Goal: Task Accomplishment & Management: Manage account settings

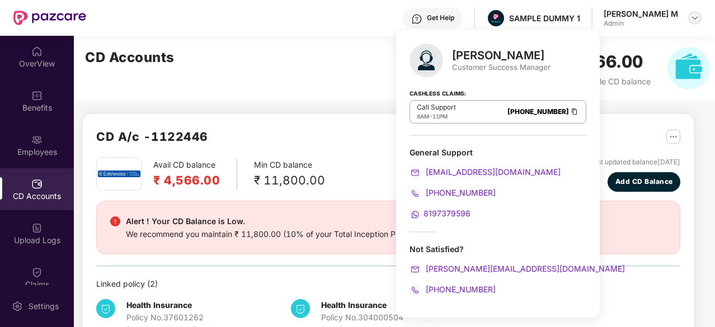
scroll to position [120, 0]
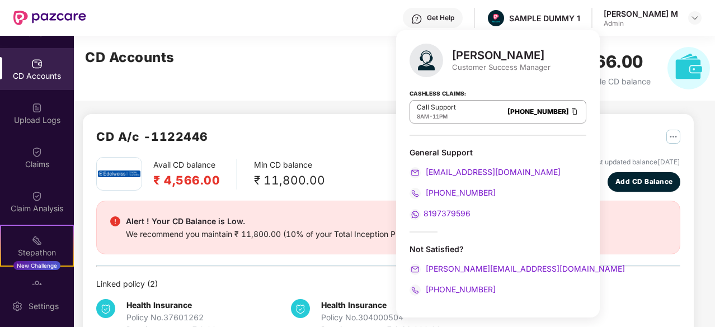
click at [634, 104] on div "CD A/c - 1122446 Avail CD balance ₹ 4,566.00 Min CD balance ₹ 11,800.00 Last up…" at bounding box center [384, 199] width 620 height 327
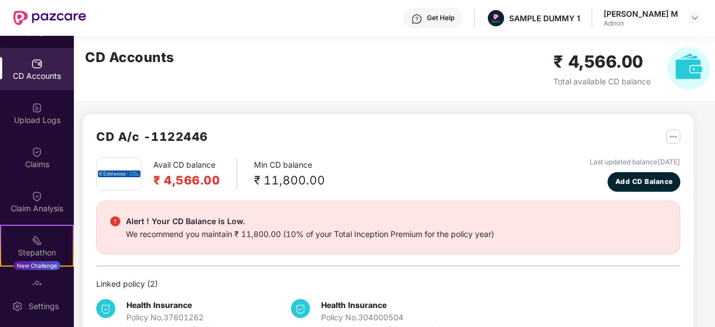
scroll to position [0, 0]
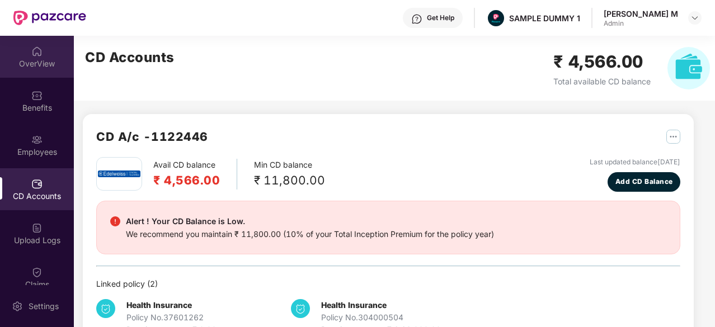
click at [38, 58] on div "OverView" at bounding box center [37, 63] width 74 height 11
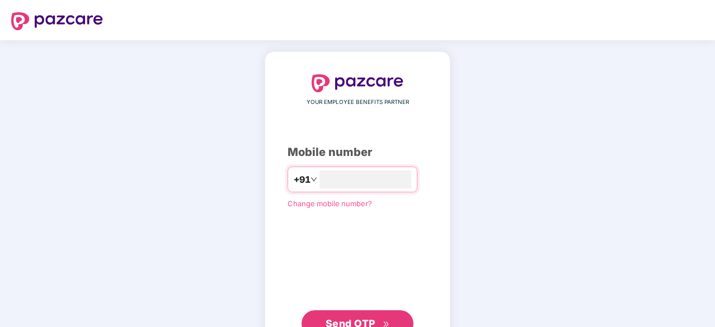
type input "**********"
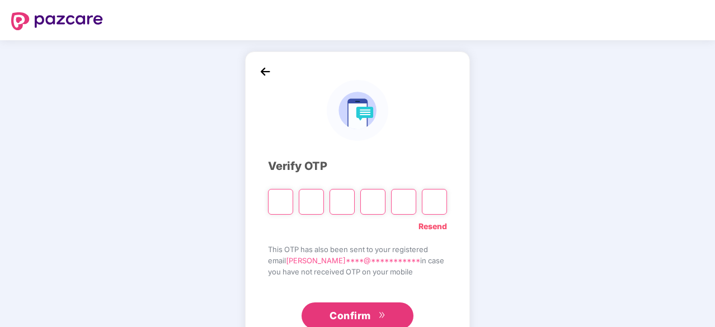
type input "*"
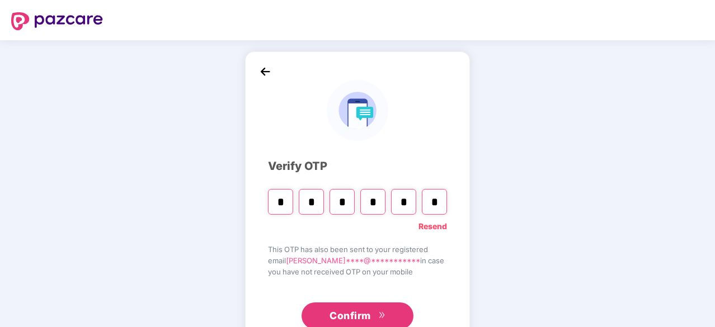
type input "*"
click at [378, 309] on button "Confirm" at bounding box center [358, 316] width 112 height 27
click at [406, 204] on input "*" at bounding box center [403, 202] width 25 height 26
type input "*"
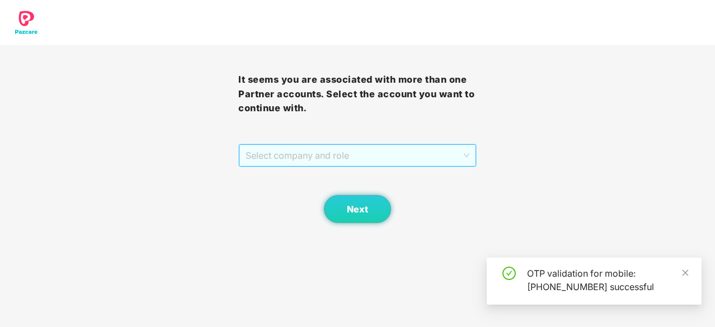
click at [378, 159] on span "Select company and role" at bounding box center [358, 155] width 224 height 21
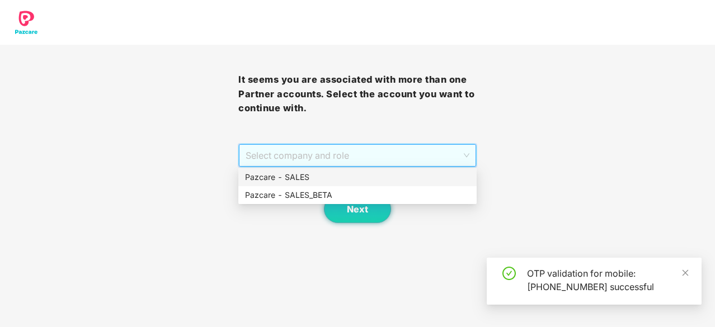
click at [360, 180] on div "Pazcare - SALES" at bounding box center [357, 177] width 225 height 12
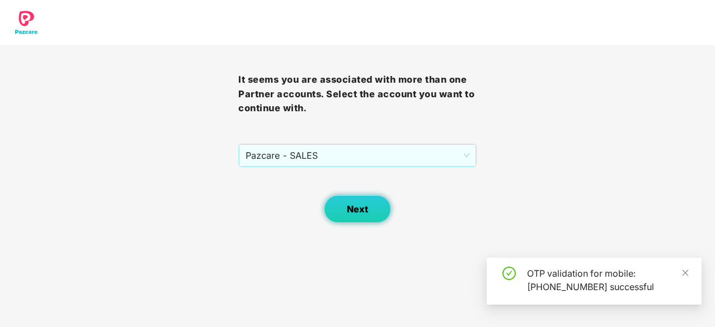
click at [363, 210] on span "Next" at bounding box center [357, 209] width 21 height 11
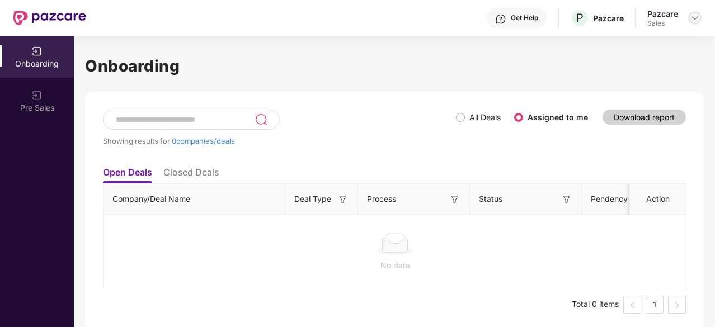
click at [694, 19] on img at bounding box center [694, 17] width 9 height 9
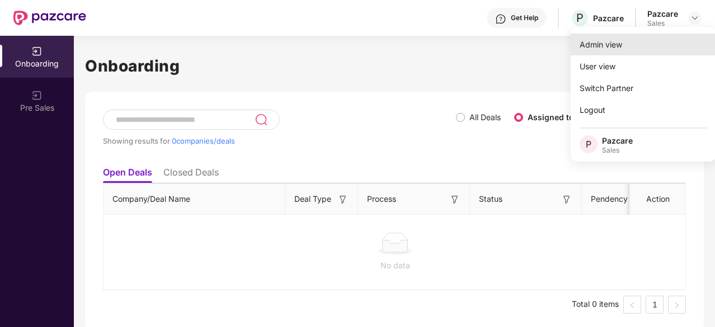
click at [652, 50] on div "Admin view" at bounding box center [643, 45] width 145 height 22
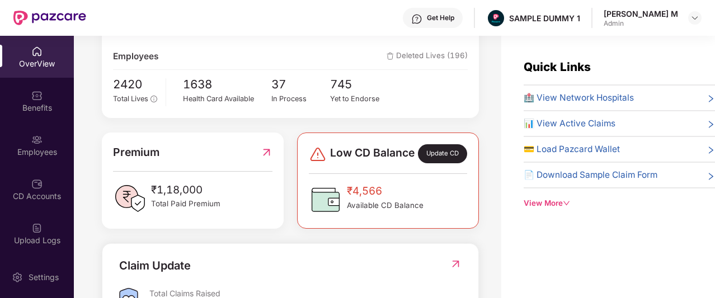
scroll to position [199, 0]
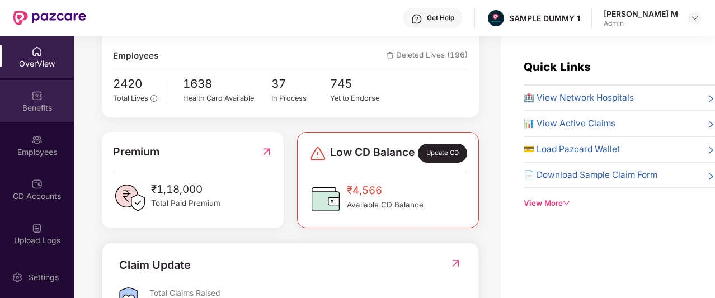
click at [44, 111] on div "Benefits" at bounding box center [37, 107] width 74 height 11
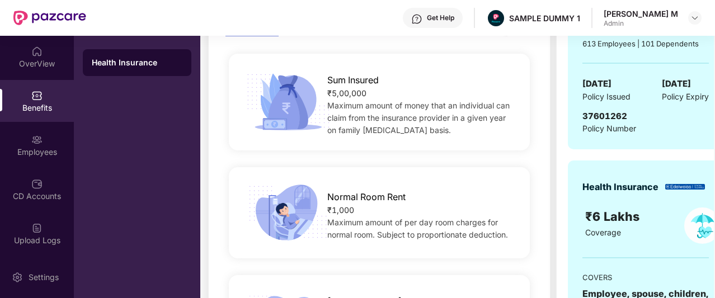
scroll to position [140, 0]
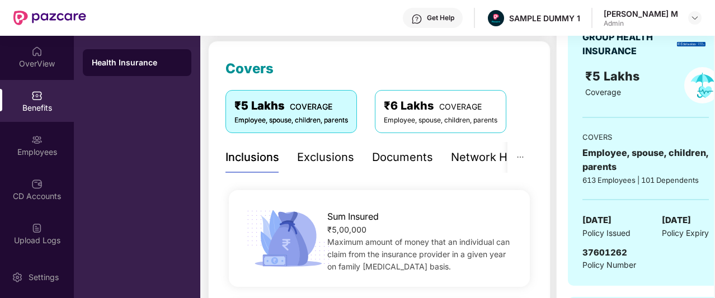
click at [380, 154] on div "Documents" at bounding box center [402, 157] width 61 height 17
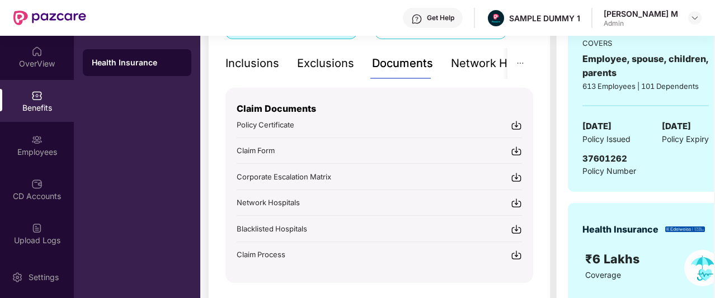
scroll to position [235, 0]
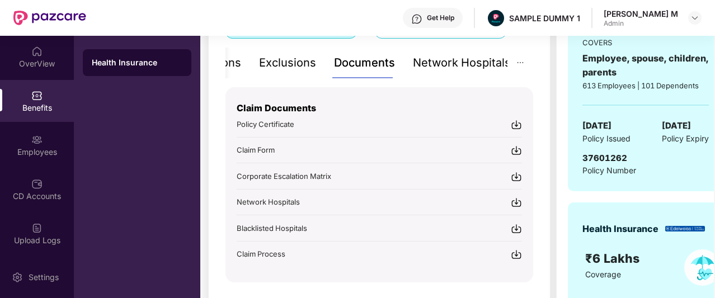
click at [471, 68] on div "Network Hospitals" at bounding box center [462, 62] width 98 height 17
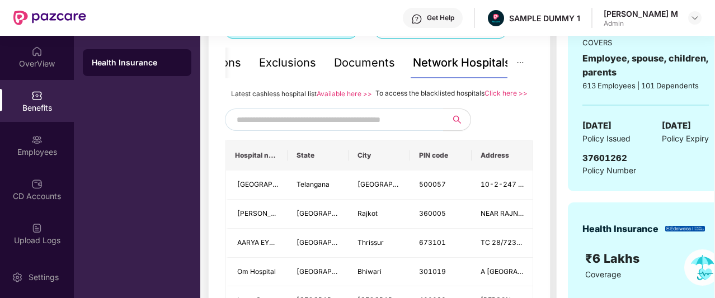
click at [340, 121] on span at bounding box center [334, 120] width 218 height 22
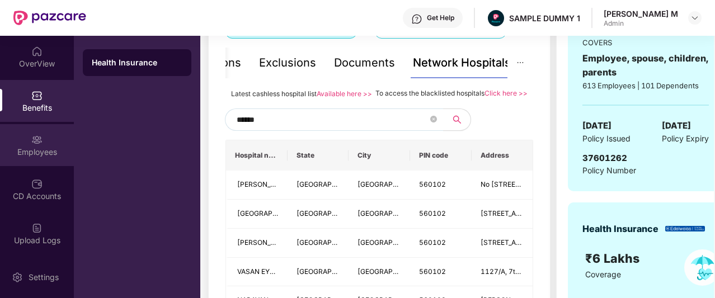
type input "******"
click at [41, 152] on div "Employees" at bounding box center [37, 152] width 74 height 11
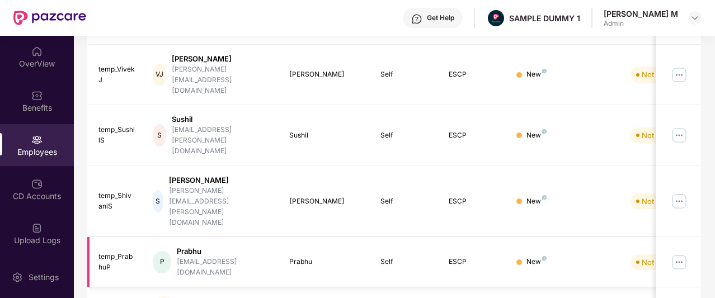
scroll to position [0, 0]
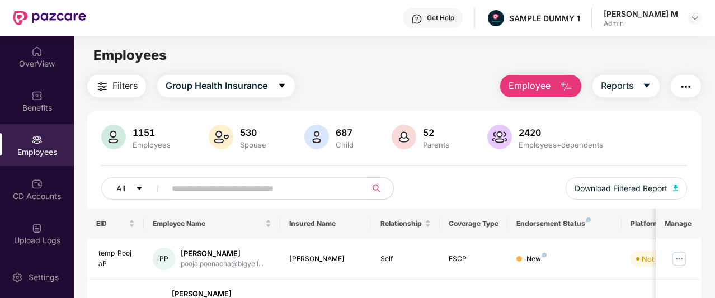
click at [514, 81] on span "Employee" at bounding box center [530, 86] width 42 height 14
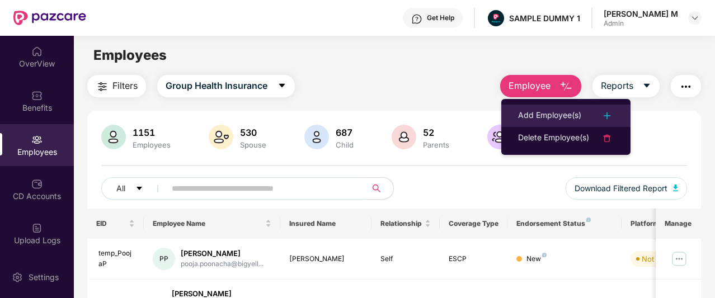
click at [519, 111] on div "Add Employee(s)" at bounding box center [549, 115] width 63 height 13
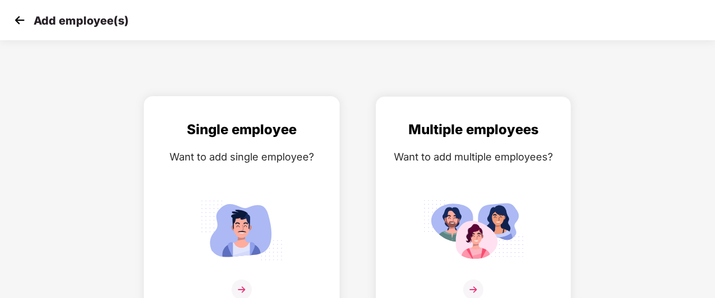
scroll to position [18, 0]
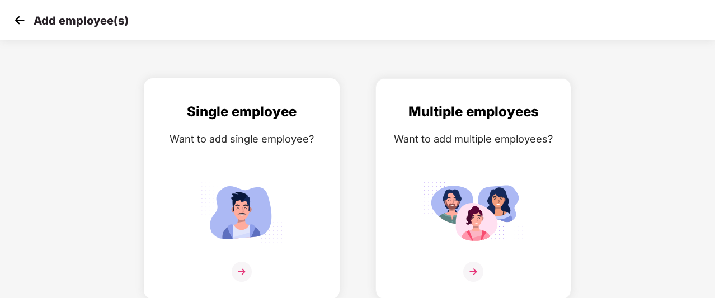
click at [275, 146] on div "Want to add single employee?" at bounding box center [242, 139] width 172 height 16
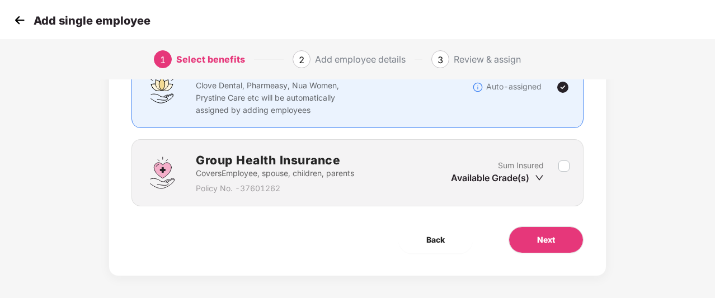
scroll to position [111, 0]
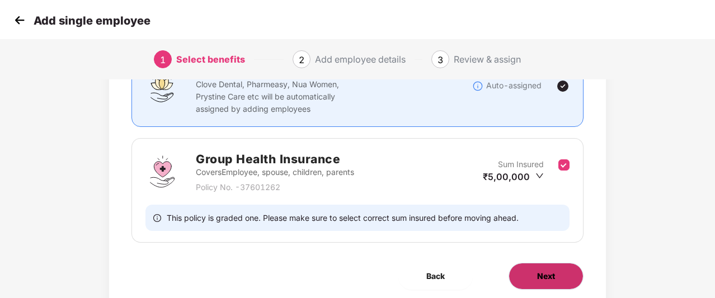
drag, startPoint x: 510, startPoint y: 198, endPoint x: 560, endPoint y: 278, distance: 94.0
click at [560, 187] on body "Add single employee 1 Select benefits 2 Add employee details 3 Review & assign …" at bounding box center [357, 38] width 715 height 298
click at [560, 278] on button "Next" at bounding box center [546, 276] width 75 height 27
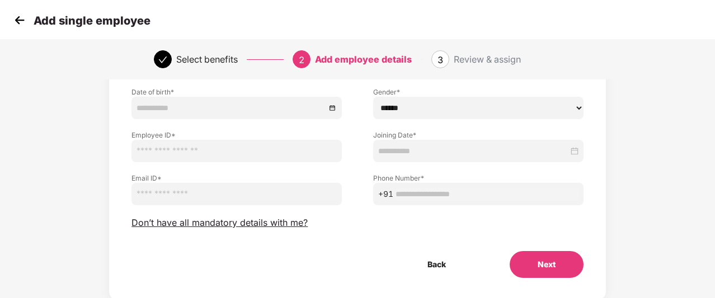
scroll to position [67, 0]
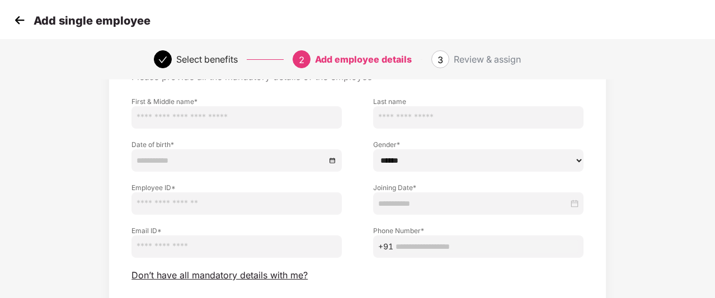
click at [22, 23] on img at bounding box center [19, 20] width 17 height 17
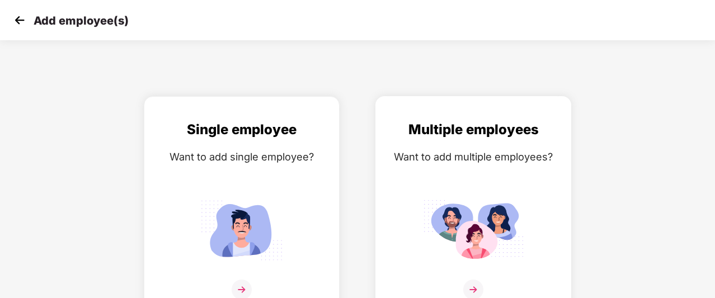
click at [494, 195] on img at bounding box center [473, 230] width 101 height 70
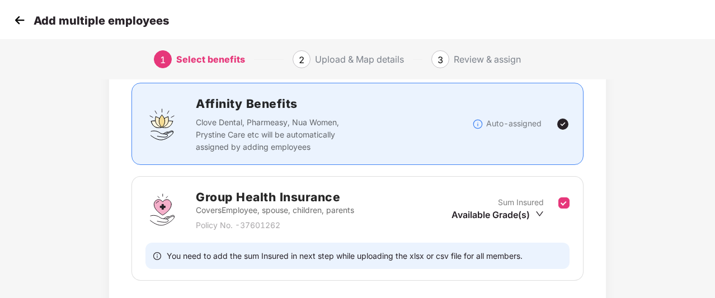
scroll to position [152, 0]
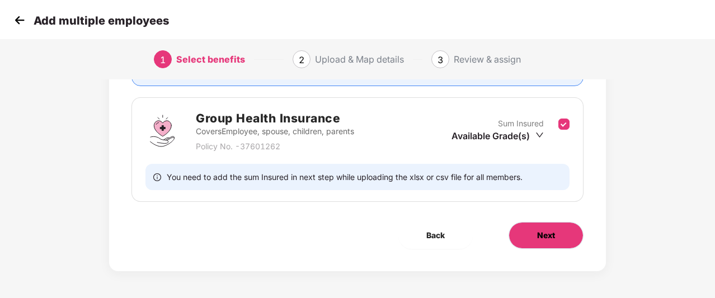
click at [556, 236] on button "Next" at bounding box center [546, 235] width 75 height 27
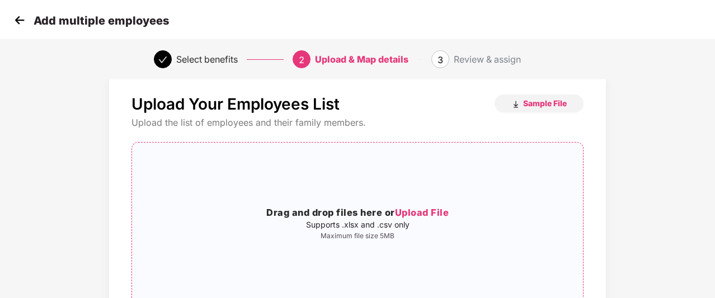
scroll to position [19, 0]
click at [20, 18] on img at bounding box center [19, 20] width 17 height 17
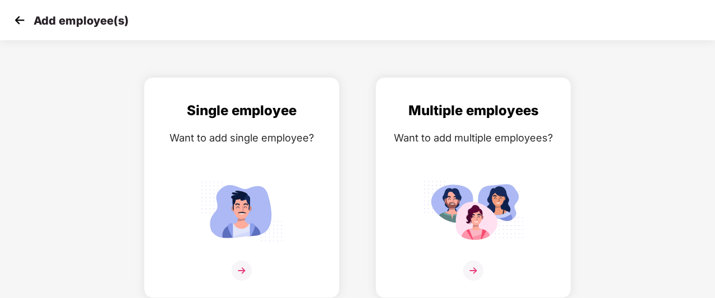
scroll to position [0, 0]
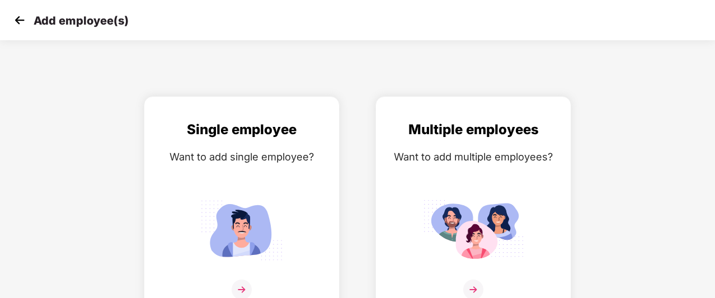
click at [20, 18] on img at bounding box center [19, 20] width 17 height 17
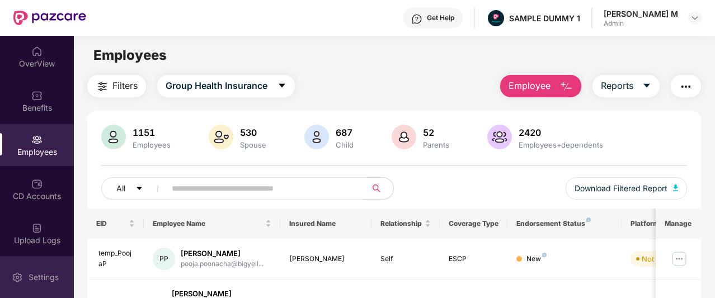
click at [51, 270] on div "Settings" at bounding box center [37, 277] width 74 height 42
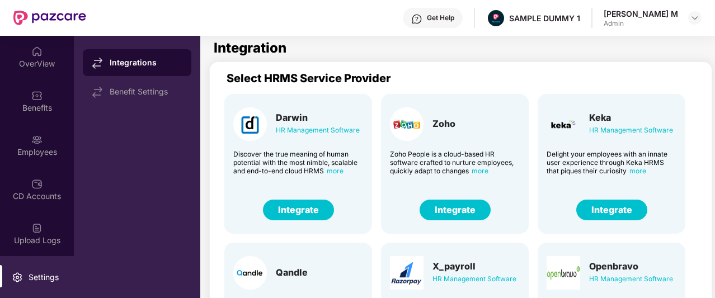
scroll to position [41, 0]
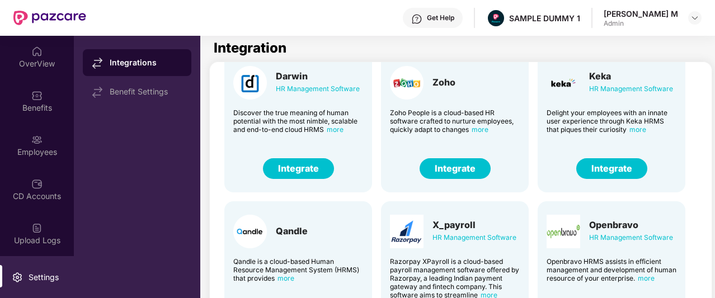
click at [618, 167] on button "Integrate" at bounding box center [611, 168] width 71 height 21
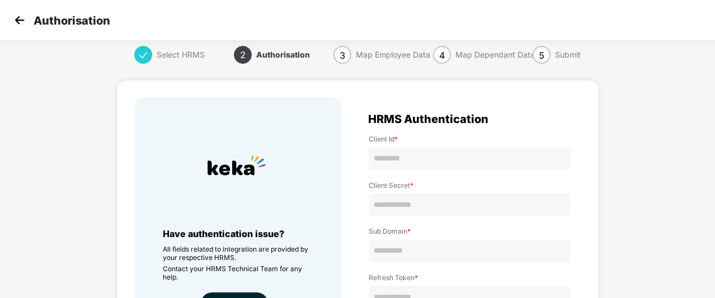
click at [19, 22] on img at bounding box center [19, 20] width 17 height 17
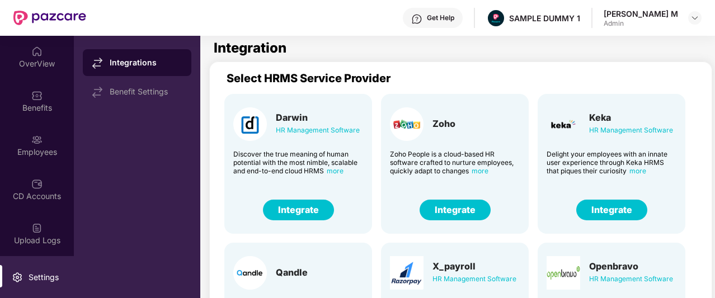
click at [30, 148] on div "Employees" at bounding box center [37, 152] width 74 height 11
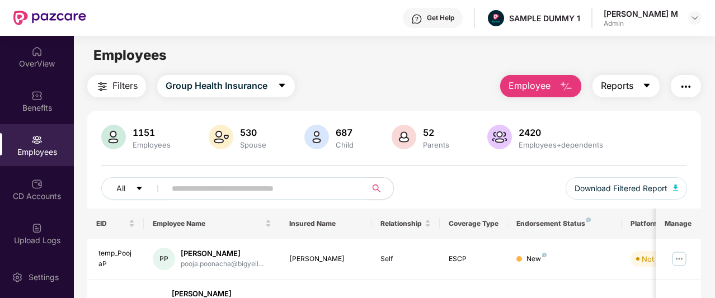
click at [611, 87] on span "Reports" at bounding box center [617, 86] width 32 height 14
click at [688, 90] on img "button" at bounding box center [685, 86] width 13 height 13
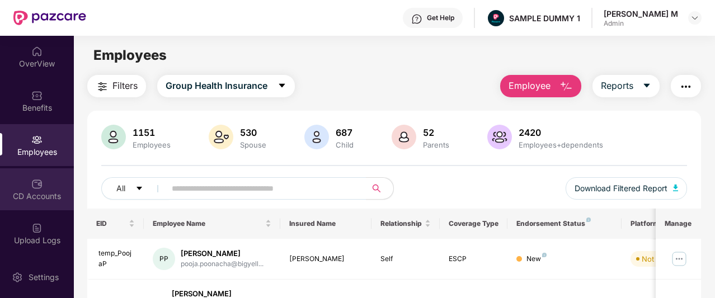
click at [21, 182] on div "CD Accounts" at bounding box center [37, 189] width 74 height 42
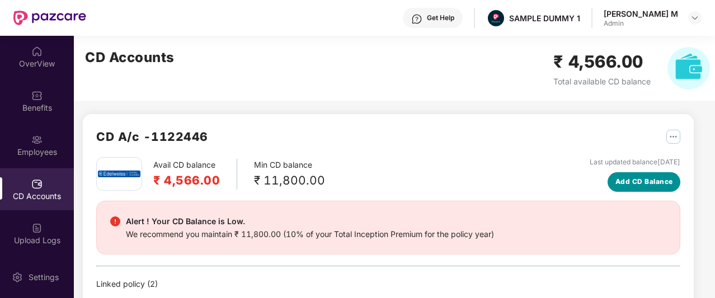
click at [628, 182] on span "Add CD Balance" at bounding box center [645, 182] width 58 height 11
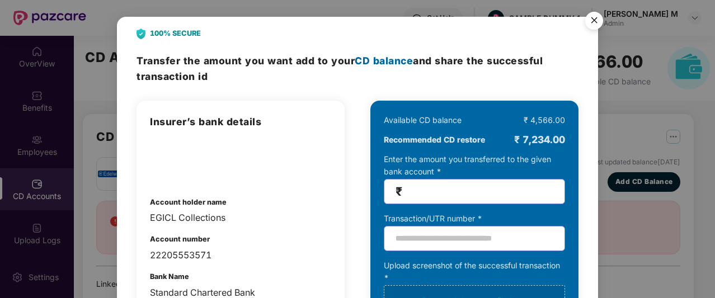
click at [592, 21] on img "Close" at bounding box center [594, 22] width 31 height 31
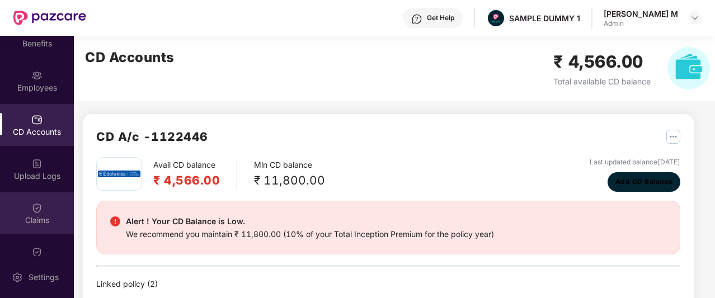
scroll to position [65, 0]
click at [36, 217] on div "Claims" at bounding box center [37, 219] width 74 height 11
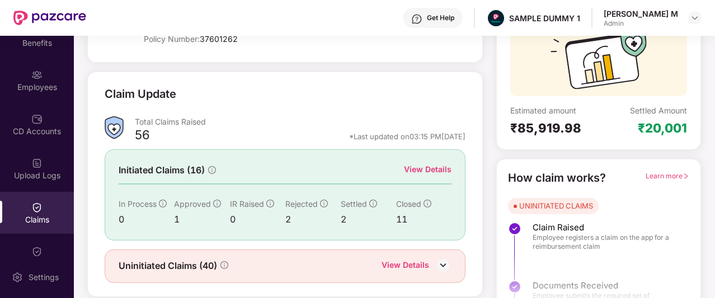
scroll to position [114, 0]
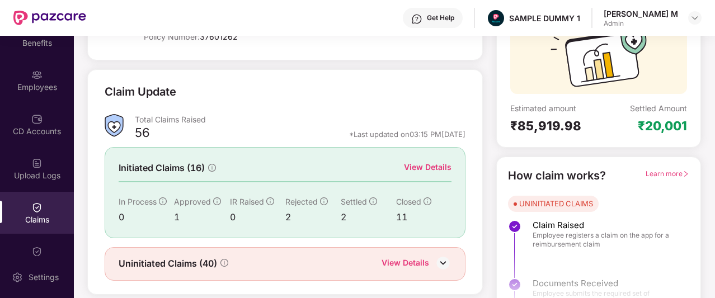
click at [415, 167] on div "View Details" at bounding box center [428, 167] width 48 height 12
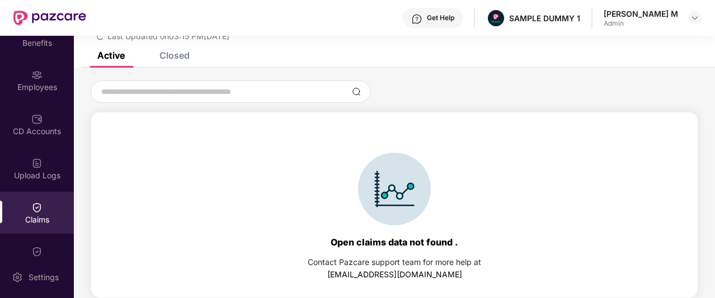
click at [183, 54] on div "Closed" at bounding box center [174, 55] width 30 height 11
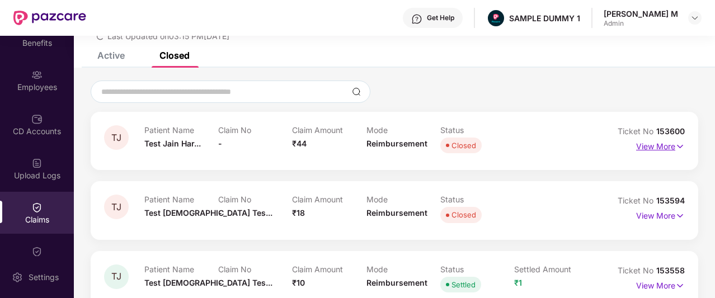
click at [649, 148] on p "View More" at bounding box center [660, 145] width 49 height 15
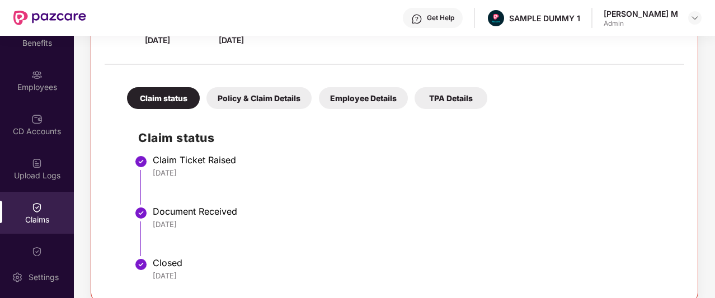
scroll to position [195, 0]
click at [243, 94] on div "Policy & Claim Details" at bounding box center [258, 98] width 105 height 22
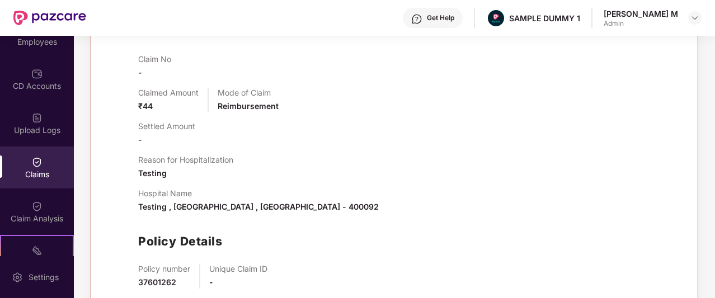
scroll to position [120, 0]
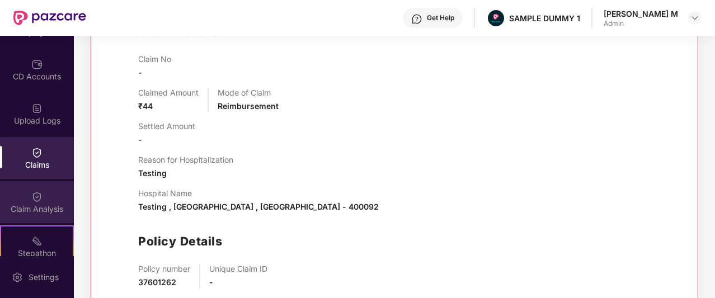
click at [29, 209] on div "Claim Analysis" at bounding box center [37, 209] width 74 height 11
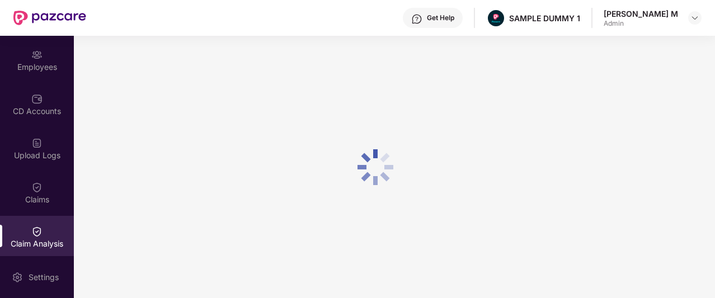
scroll to position [83, 0]
click at [454, 17] on div "Get Help" at bounding box center [440, 17] width 27 height 9
